Goal: Task Accomplishment & Management: Complete application form

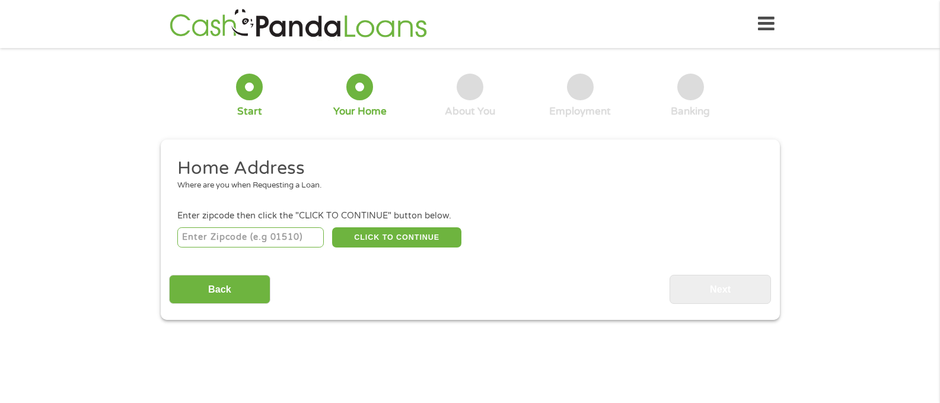
click at [289, 243] on input "number" at bounding box center [250, 237] width 146 height 20
type input "74012"
click at [339, 241] on button "CLICK TO CONTINUE" at bounding box center [396, 237] width 129 height 20
type input "74012"
type input "Broken Arrow"
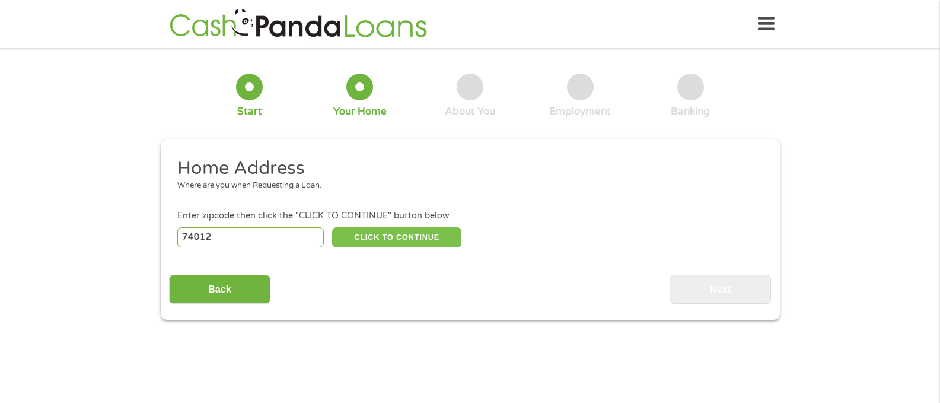
select select "[US_STATE]"
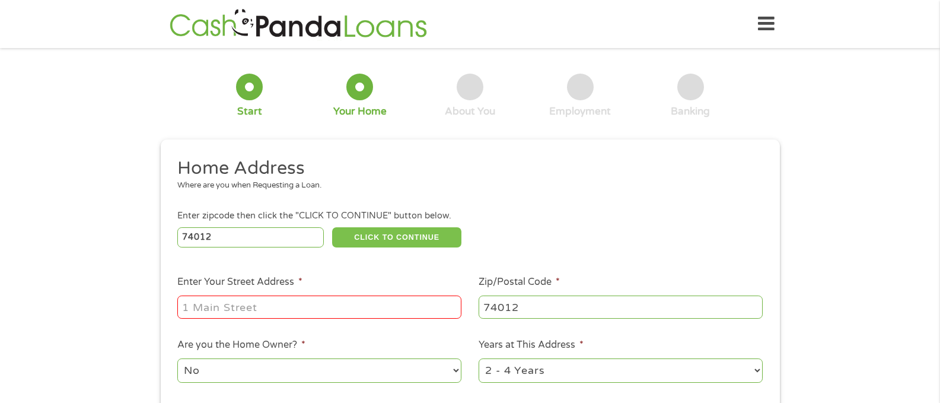
scroll to position [119, 0]
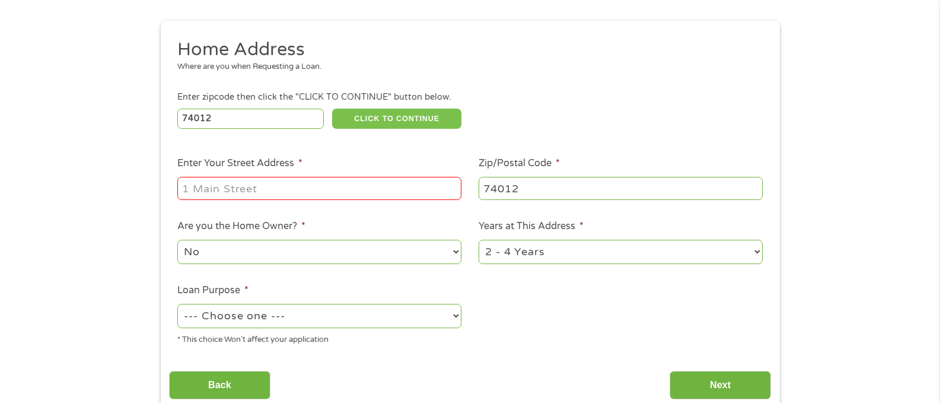
click at [332, 109] on button "CLICK TO CONTINUE" at bounding box center [396, 119] width 129 height 20
click at [278, 193] on input "Enter Your Street Address *" at bounding box center [319, 188] width 284 height 23
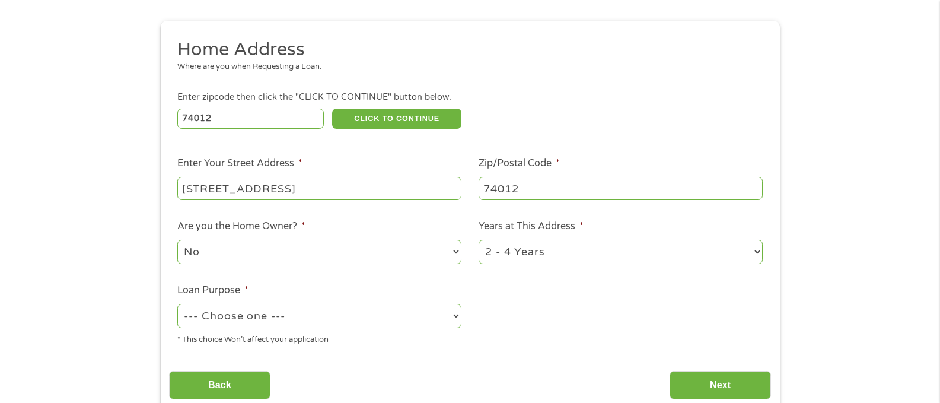
type input "810 N 1st St"
click at [242, 240] on select "No Yes" at bounding box center [319, 252] width 284 height 24
click at [177, 240] on select "No Yes" at bounding box center [319, 252] width 284 height 24
click at [276, 317] on select "--- Choose one --- Pay Bills Debt Consolidation Home Improvement Major Purchase…" at bounding box center [319, 316] width 284 height 24
select select "debtconsolidation"
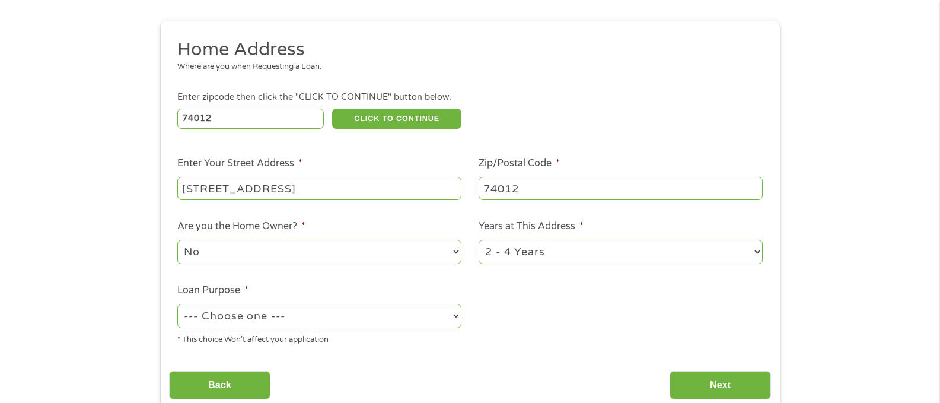
click at [177, 304] on select "--- Choose one --- Pay Bills Debt Consolidation Home Improvement Major Purchase…" at bounding box center [319, 316] width 284 height 24
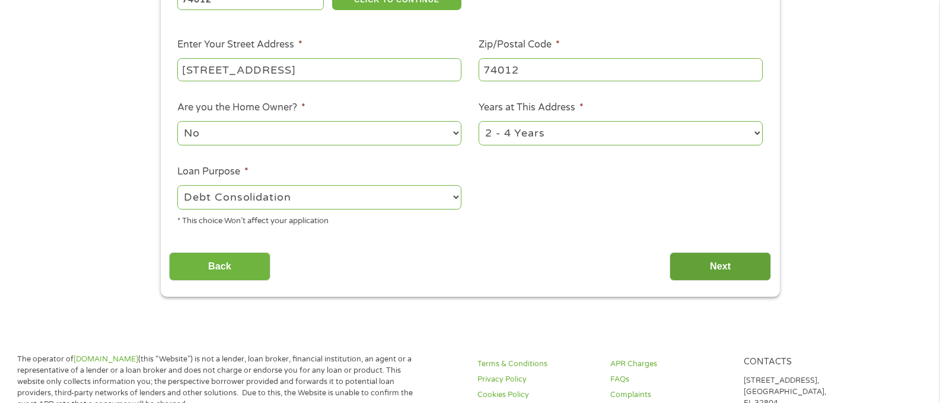
click at [725, 264] on input "Next" at bounding box center [719, 266] width 101 height 29
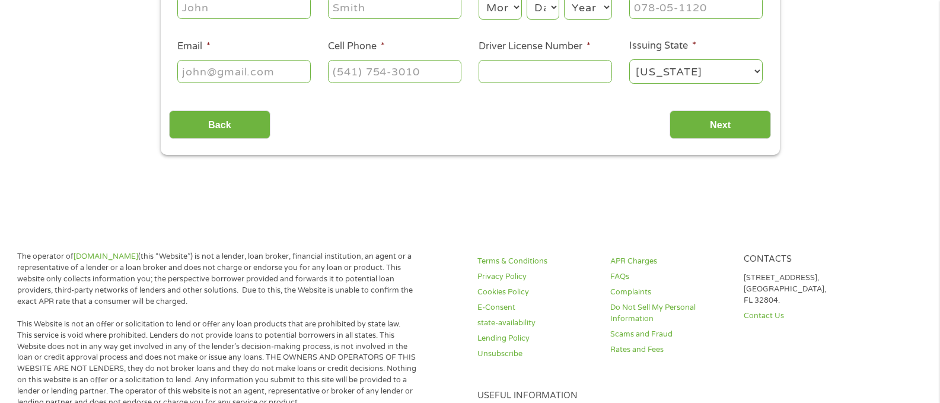
scroll to position [0, 0]
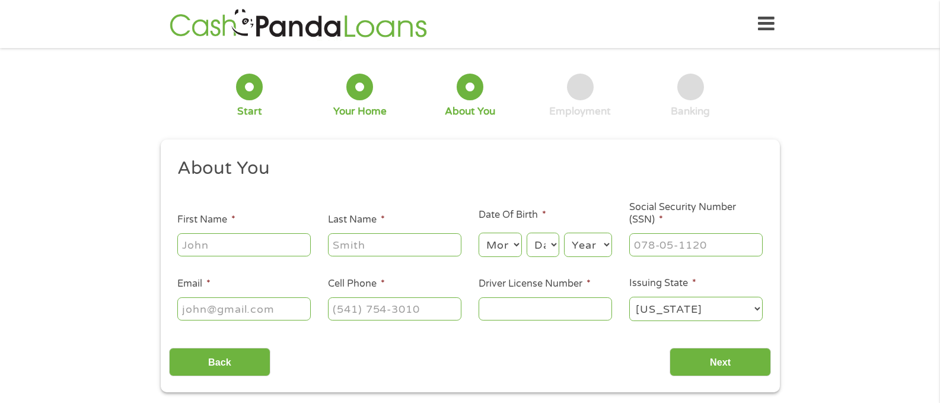
click at [215, 241] on input "First Name *" at bounding box center [243, 244] width 133 height 23
type input "Erin"
type input "Collebrusco"
click at [516, 245] on select "Month 1 2 3 4 5 6 7 8 9 10 11 12" at bounding box center [499, 244] width 43 height 24
select select "9"
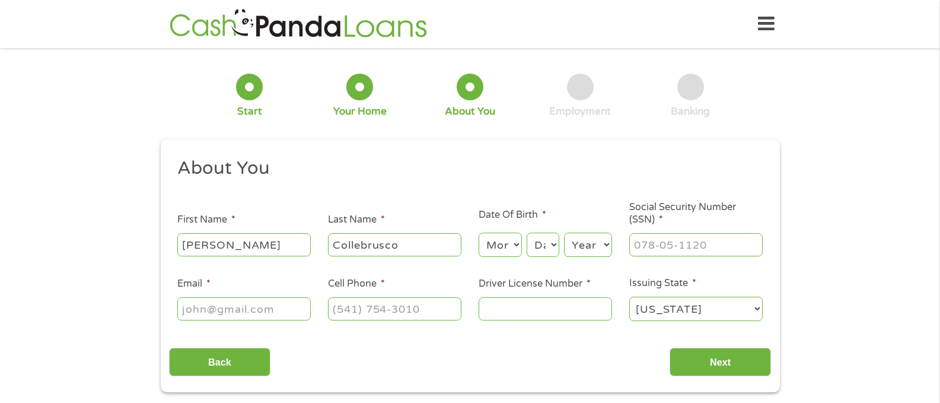
click at [478, 232] on select "Month 1 2 3 4 5 6 7 8 9 10 11 12" at bounding box center [499, 244] width 43 height 24
click at [545, 233] on select "Day 1 2 3 4 5 6 7 8 9 10 11 12 13 14 15 16 17 18 19 20 21 22 23 24 25 26 27 28 …" at bounding box center [542, 244] width 32 height 24
select select "30"
click at [526, 232] on select "Day 1 2 3 4 5 6 7 8 9 10 11 12 13 14 15 16 17 18 19 20 21 22 23 24 25 26 27 28 …" at bounding box center [542, 244] width 32 height 24
click at [569, 245] on select "Year 2007 2006 2005 2004 2003 2002 2001 2000 1999 1998 1997 1996 1995 1994 1993…" at bounding box center [588, 244] width 48 height 24
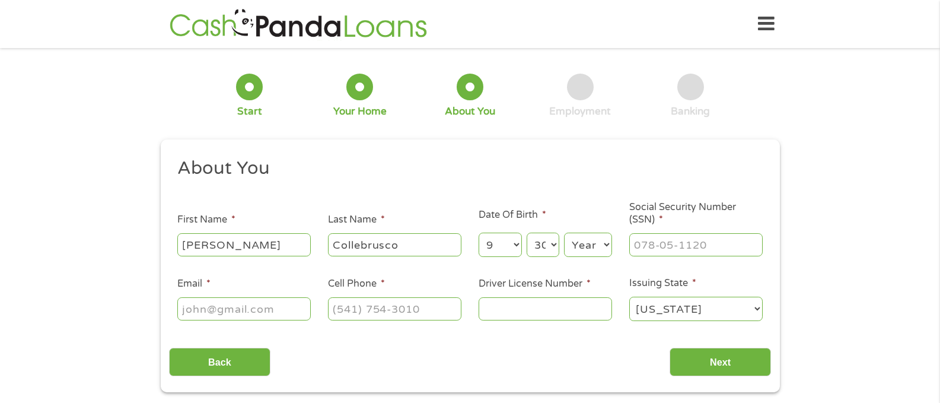
select select "1975"
click at [564, 232] on select "Year 2007 2006 2005 2004 2003 2002 2001 2000 1999 1998 1997 1996 1995 1994 1993…" at bounding box center [588, 244] width 48 height 24
click at [741, 242] on input "___-__-____" at bounding box center [695, 244] width 133 height 23
type input "447-84-8870"
click at [216, 315] on input "Email *" at bounding box center [243, 308] width 133 height 23
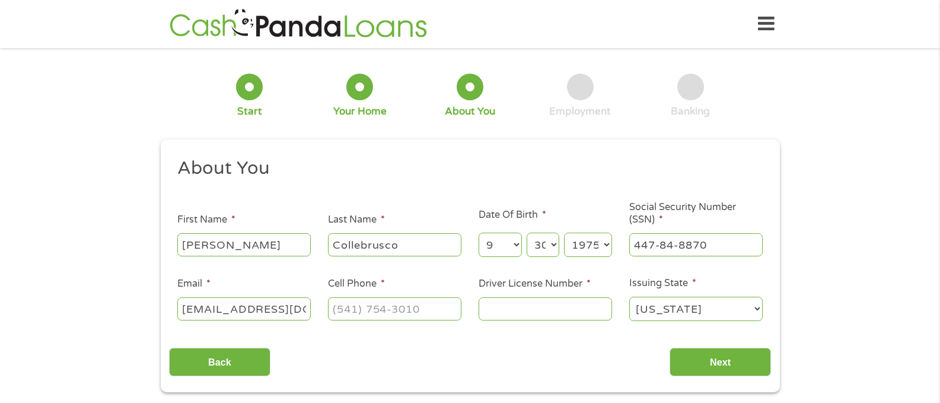
scroll to position [0, 19]
type input "ecollebrusco@yahoo.com"
click at [372, 311] on input "(___) ___-____" at bounding box center [394, 308] width 133 height 23
type input "(918) 998-4073"
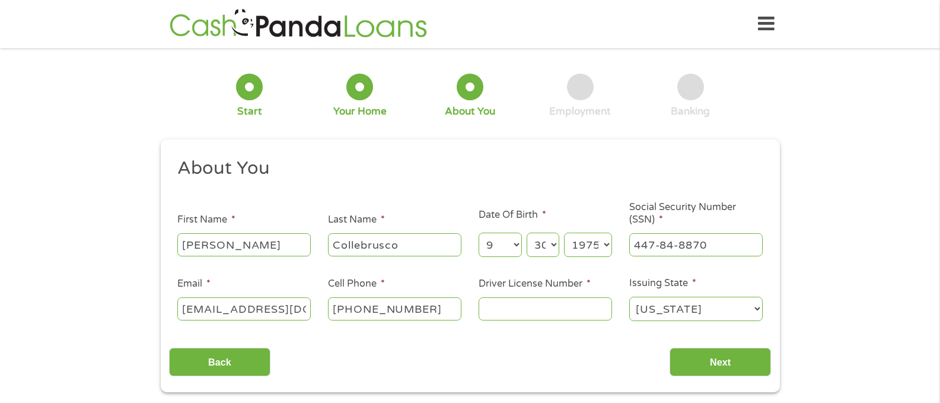
click at [571, 319] on input "Driver License Number *" at bounding box center [544, 308] width 133 height 23
click at [655, 304] on select "Alabama Alaska Arizona Arkansas California Colorado Connecticut Delaware Distri…" at bounding box center [695, 308] width 133 height 24
click at [502, 304] on input "Driver License Number *" at bounding box center [544, 308] width 133 height 23
type input "J081596923"
click at [703, 359] on input "Next" at bounding box center [719, 361] width 101 height 29
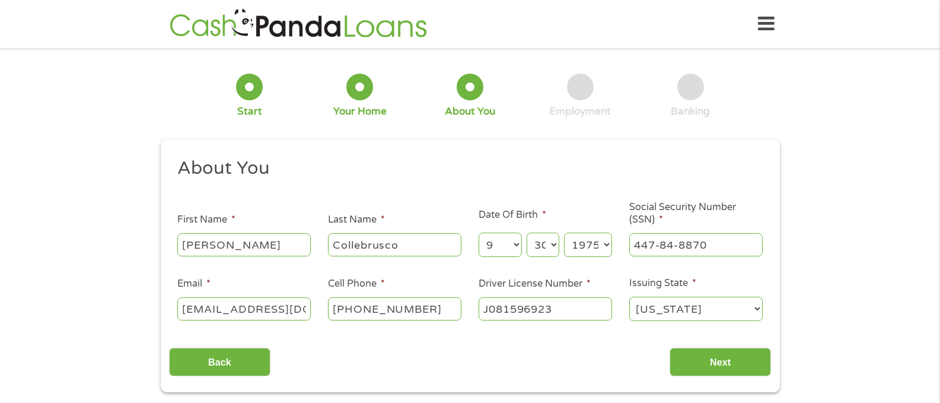
scroll to position [5, 5]
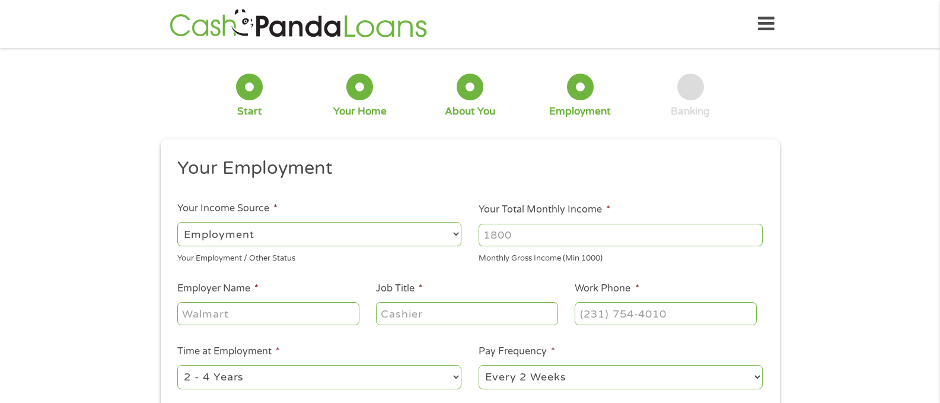
click at [531, 240] on input "Your Total Monthly Income *" at bounding box center [620, 235] width 284 height 23
click at [317, 311] on input "Employer Name *" at bounding box center [267, 313] width 181 height 23
drag, startPoint x: 532, startPoint y: 230, endPoint x: 448, endPoint y: 265, distance: 91.7
click at [448, 265] on ul "Your Employment Your Income Source * --- Choose one --- Employment Self Employe…" at bounding box center [470, 310] width 602 height 307
type input "1300.00"
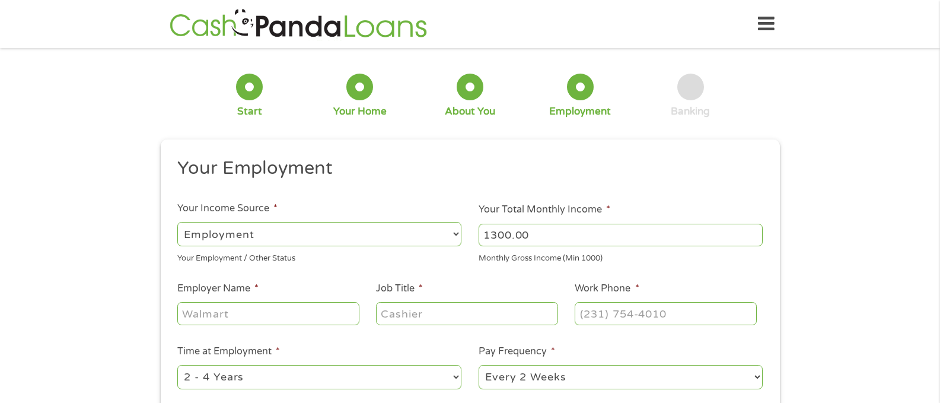
click at [345, 312] on input "Employer Name *" at bounding box center [267, 313] width 181 height 23
type input "Broken A"
drag, startPoint x: 537, startPoint y: 234, endPoint x: 471, endPoint y: 248, distance: 67.2
click at [471, 248] on li "Your Total Monthly Income * 1300.00 Monthly Gross Income (Min 1000)" at bounding box center [620, 233] width 301 height 62
type input "1600.00"
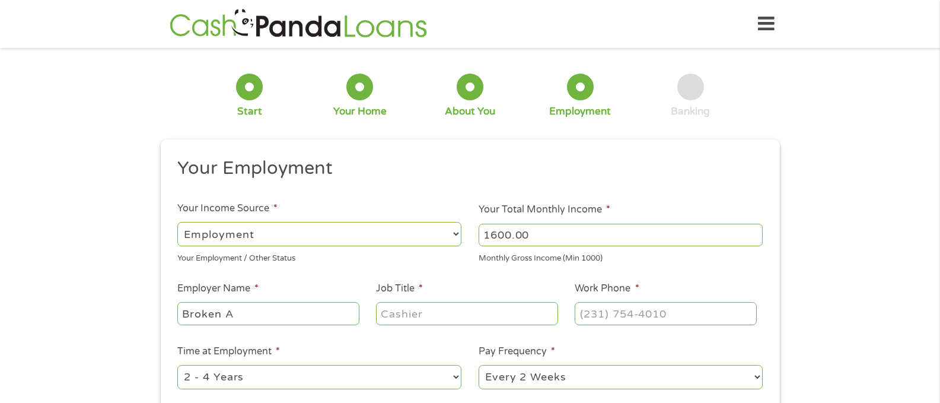
click at [265, 323] on input "Broken A" at bounding box center [267, 313] width 181 height 23
type input "Broken Arrow"
type input "Secretary"
type input "(918) 259-4500"
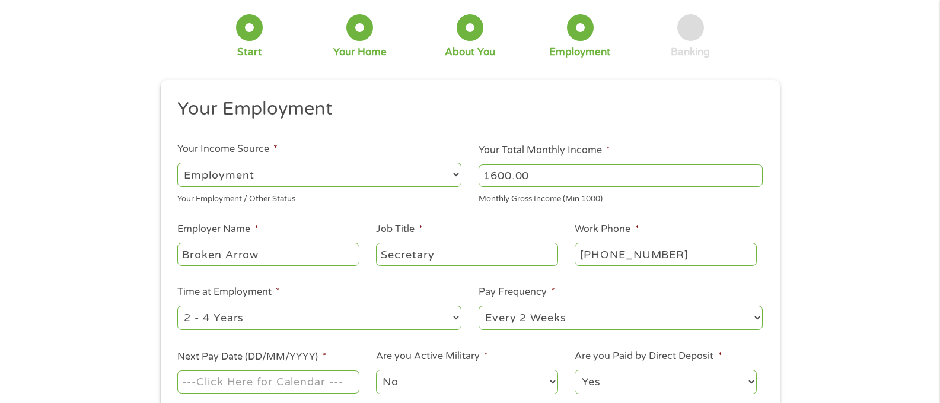
click at [267, 318] on select "--- Choose one --- 1 Year or less 1 - 2 Years 2 - 4 Years Over 4 Years" at bounding box center [319, 317] width 284 height 24
select select "60months"
click at [177, 305] on select "--- Choose one --- 1 Year or less 1 - 2 Years 2 - 4 Years Over 4 Years" at bounding box center [319, 317] width 284 height 24
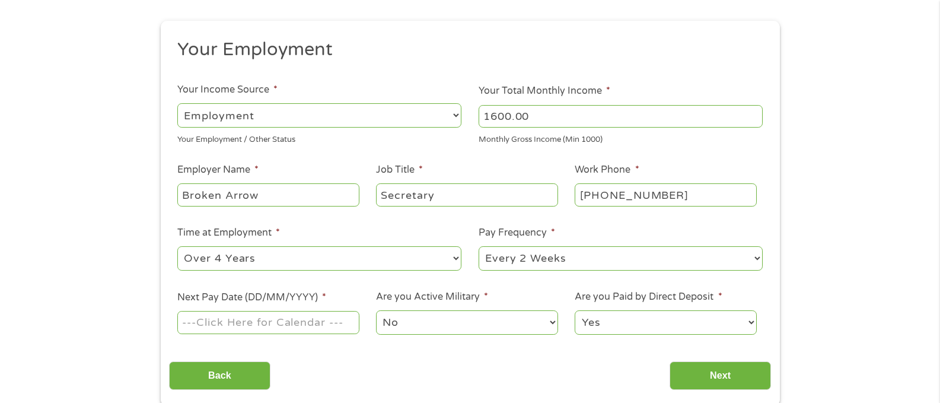
click at [237, 323] on input "Next Pay Date (DD/MM/YYYY) *" at bounding box center [267, 322] width 181 height 23
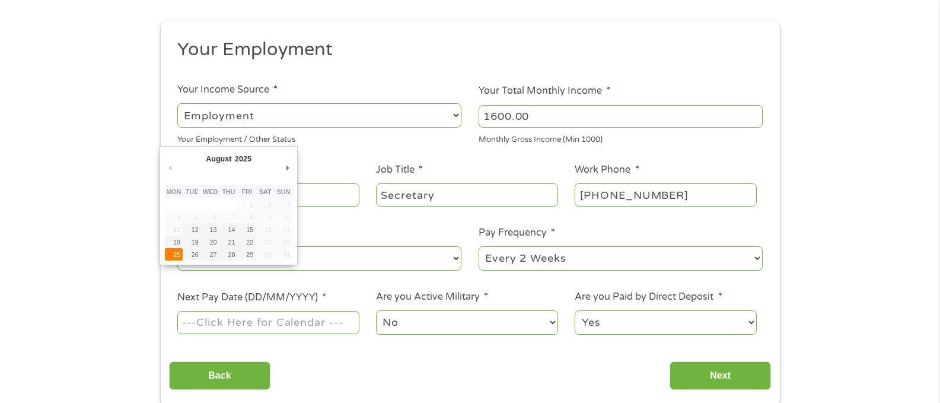
type input "25/08/2025"
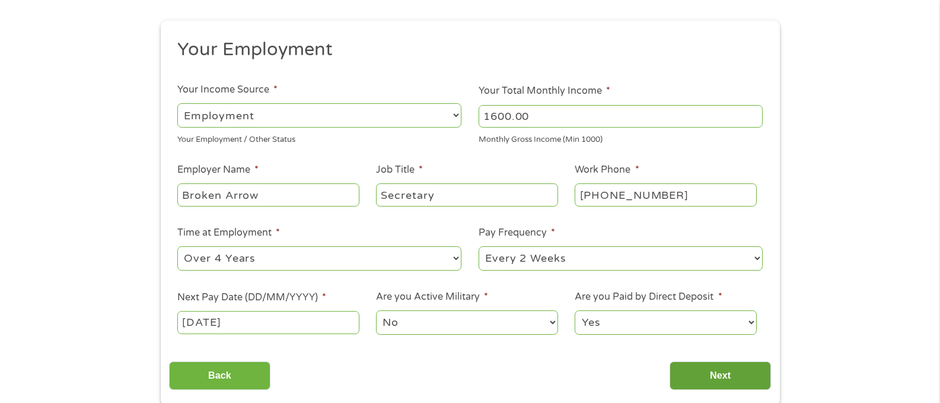
click at [744, 372] on input "Next" at bounding box center [719, 375] width 101 height 29
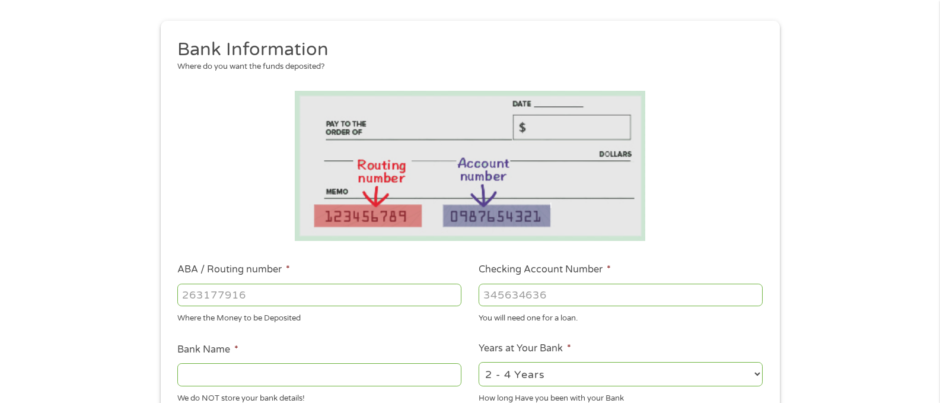
scroll to position [237, 0]
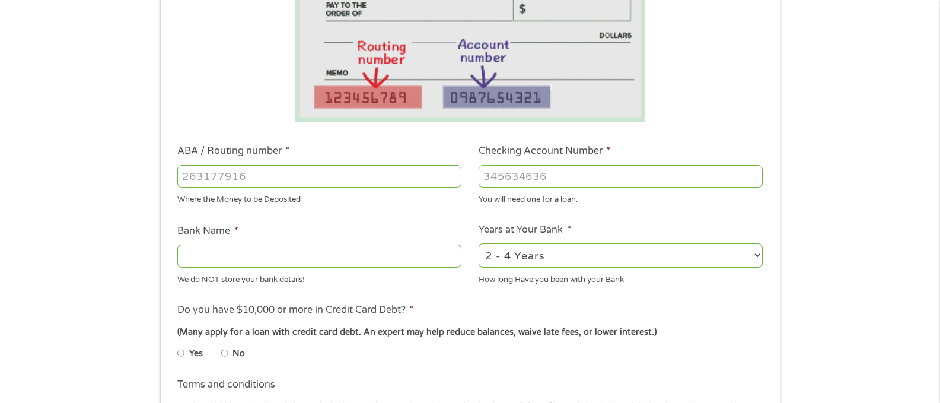
click at [319, 175] on input "ABA / Routing number *" at bounding box center [319, 176] width 284 height 23
type input "026009593"
type input "BANK OF AMERICA NA"
type input "026009593"
click at [540, 174] on input "Checking Account Number *" at bounding box center [620, 176] width 284 height 23
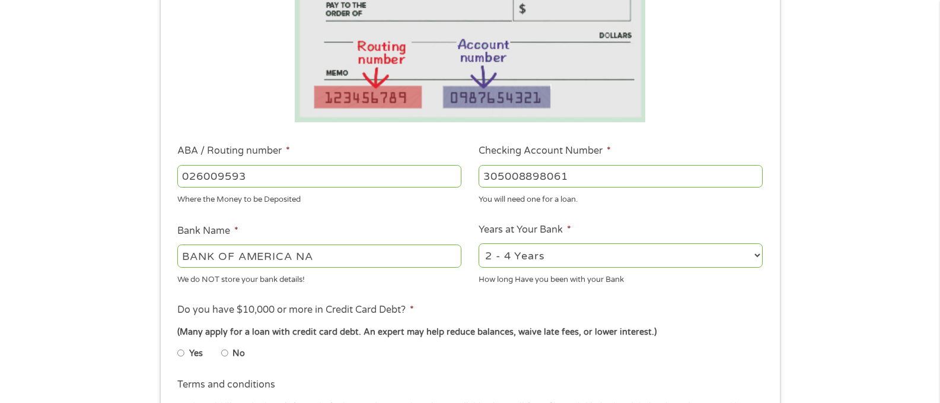
scroll to position [356, 0]
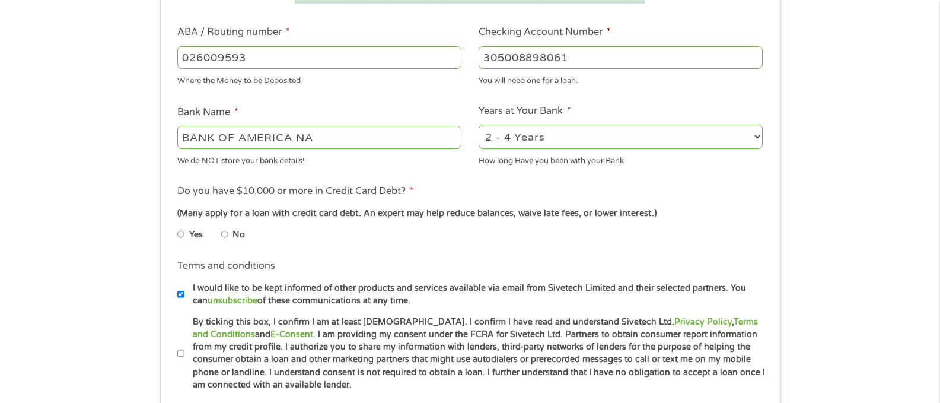
type input "305008898061"
click at [226, 230] on input "No" at bounding box center [224, 234] width 7 height 19
radio input "true"
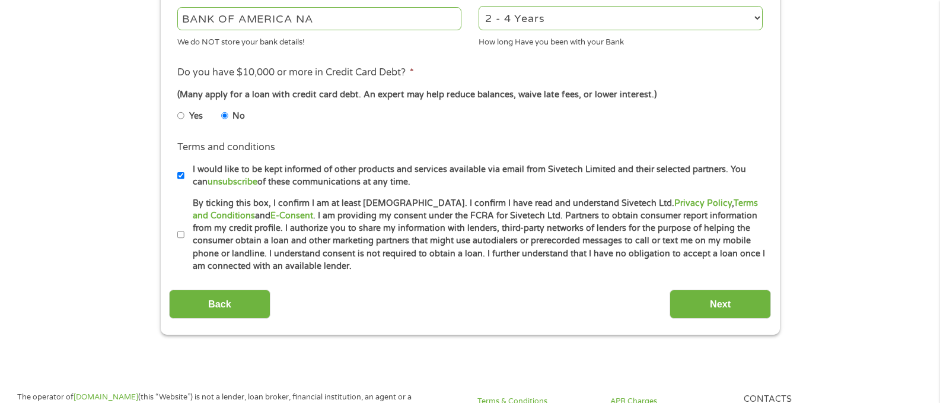
drag, startPoint x: 181, startPoint y: 233, endPoint x: 196, endPoint y: 237, distance: 16.0
click at [181, 233] on input "By ticking this box, I confirm I am at least 18 years old. I confirm I have rea…" at bounding box center [180, 234] width 7 height 19
checkbox input "true"
click at [690, 300] on input "Next" at bounding box center [719, 303] width 101 height 29
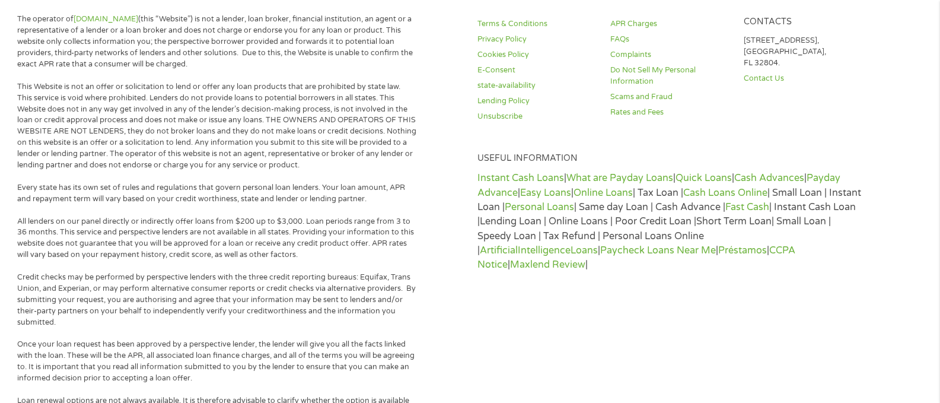
scroll to position [0, 0]
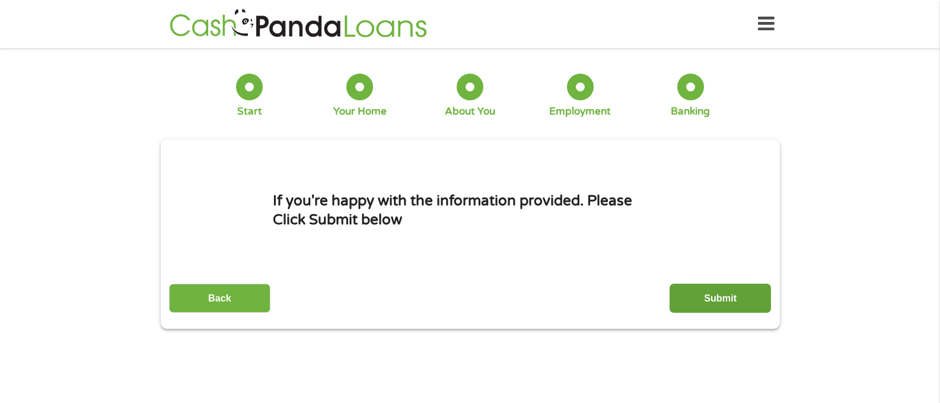
click at [734, 298] on input "Submit" at bounding box center [719, 297] width 101 height 29
